Goal: Navigation & Orientation: Find specific page/section

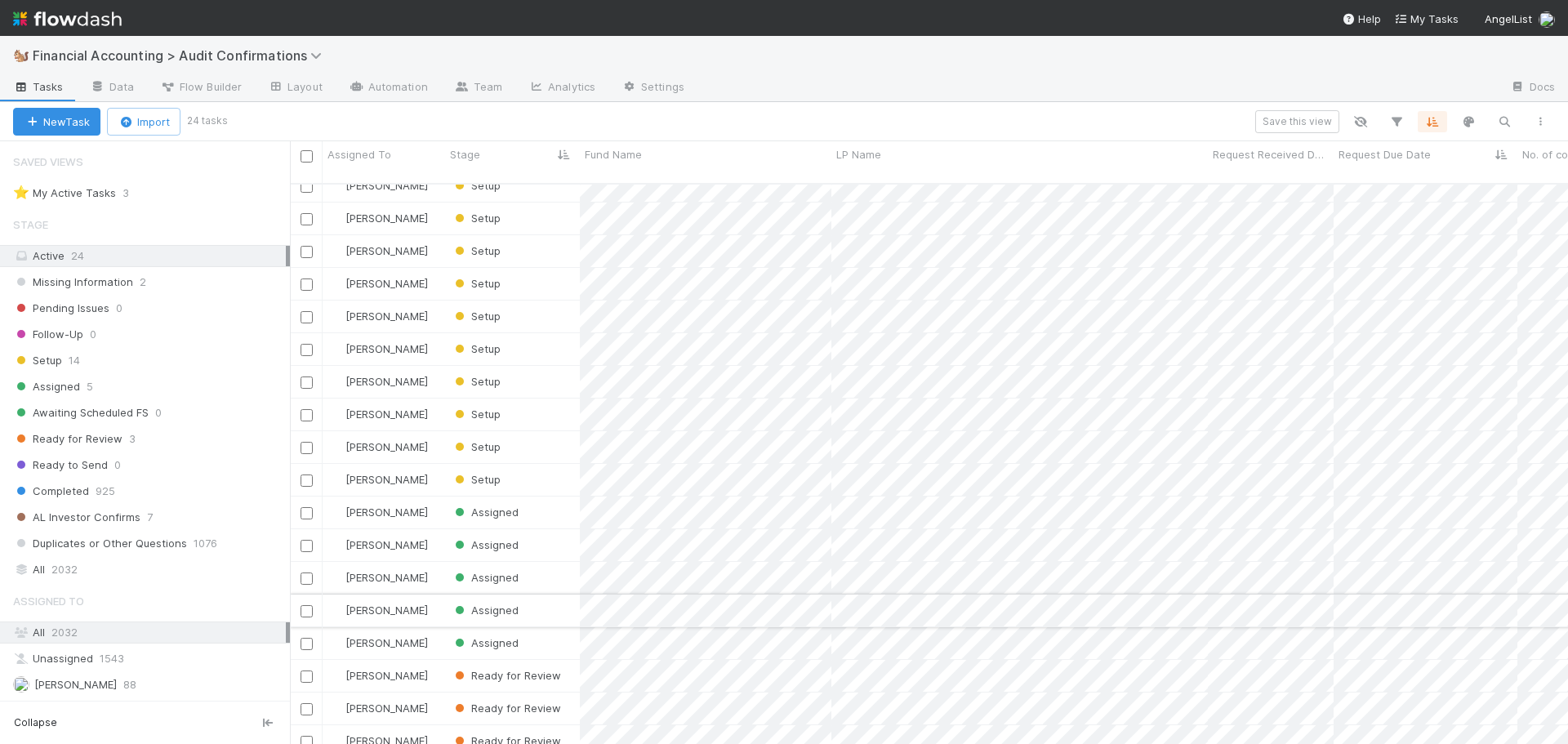
scroll to position [562, 1265]
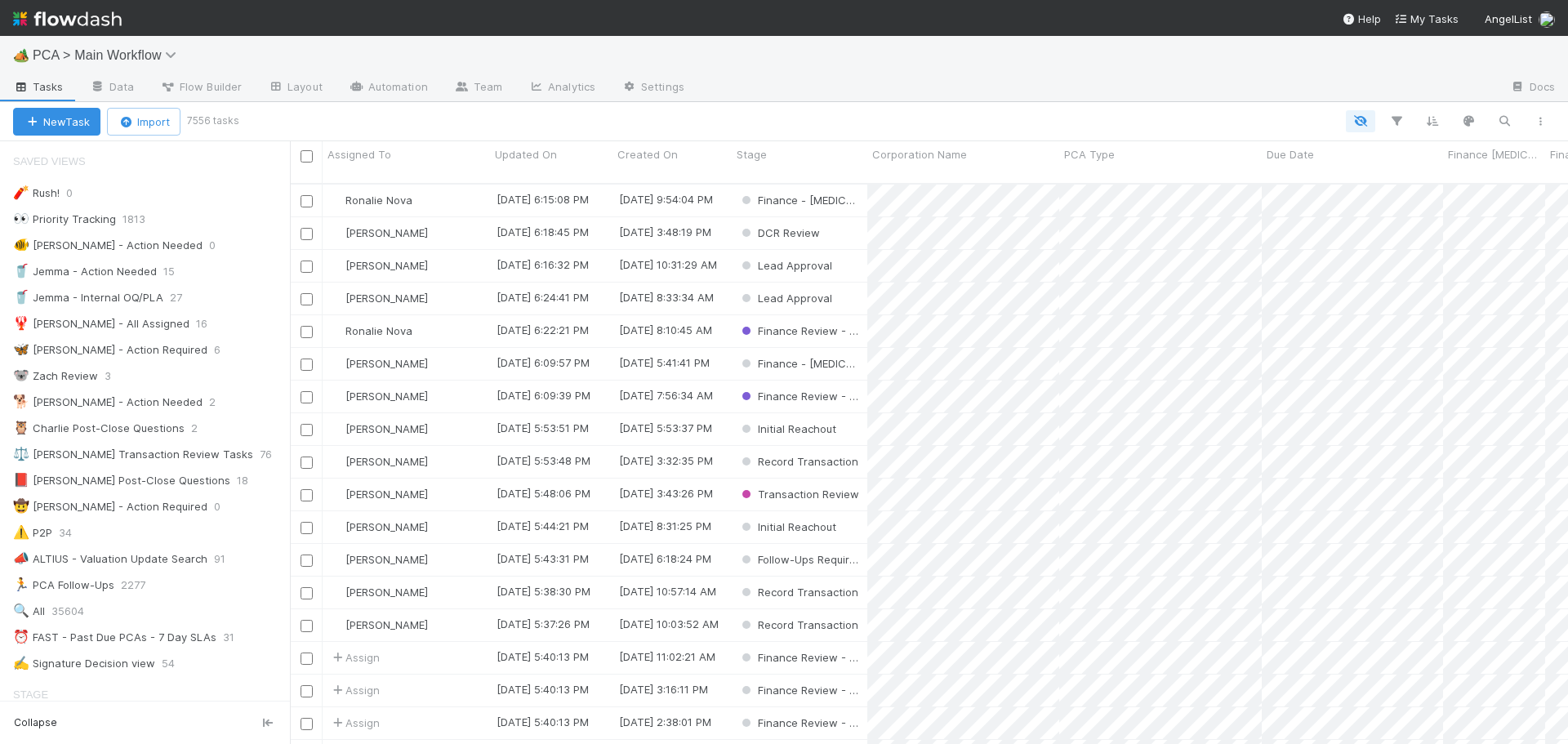
scroll to position [1061, 0]
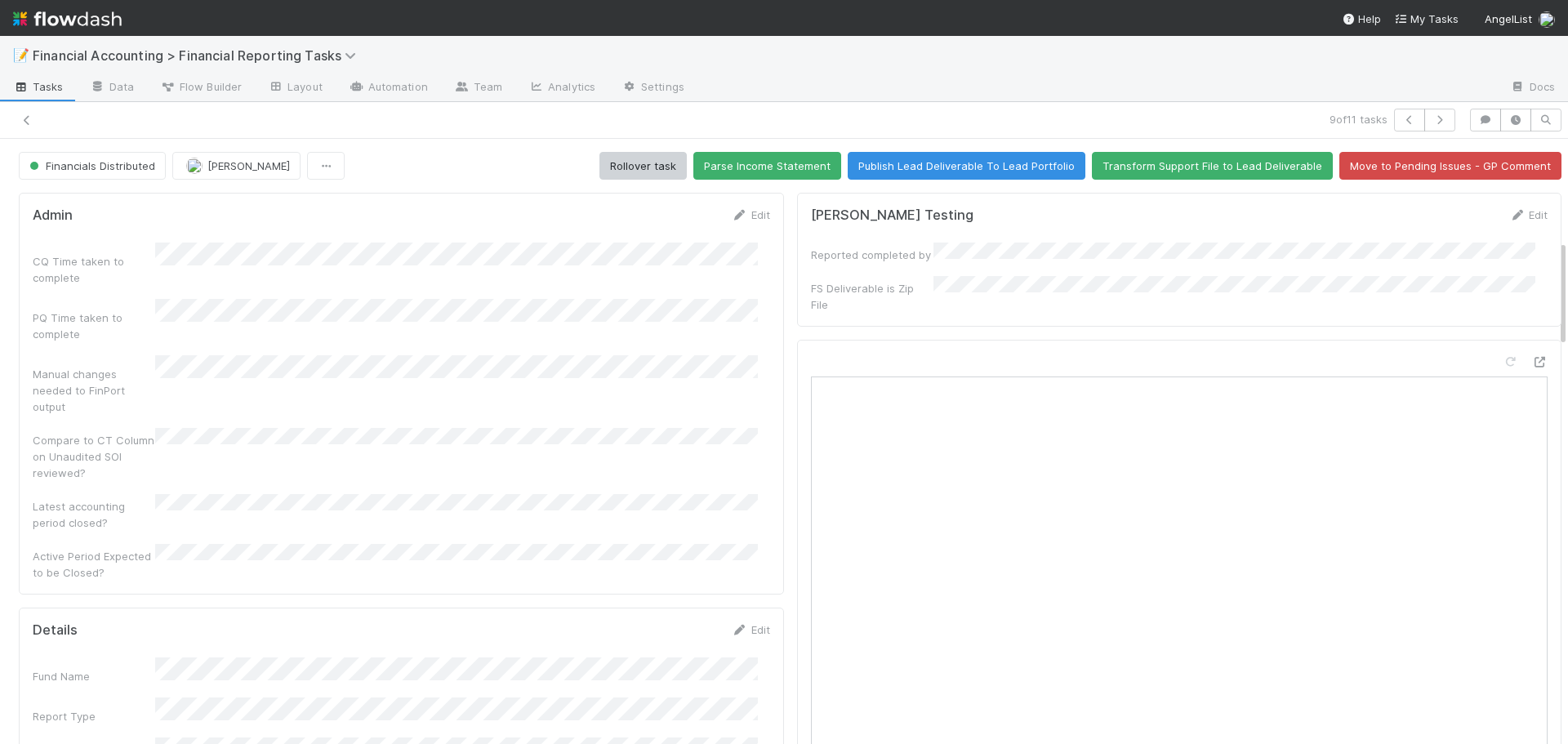
scroll to position [572, 0]
